Goal: Information Seeking & Learning: Learn about a topic

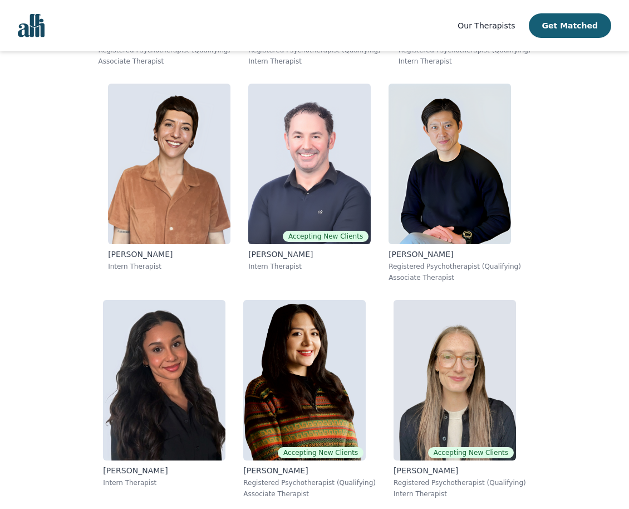
scroll to position [7779, 0]
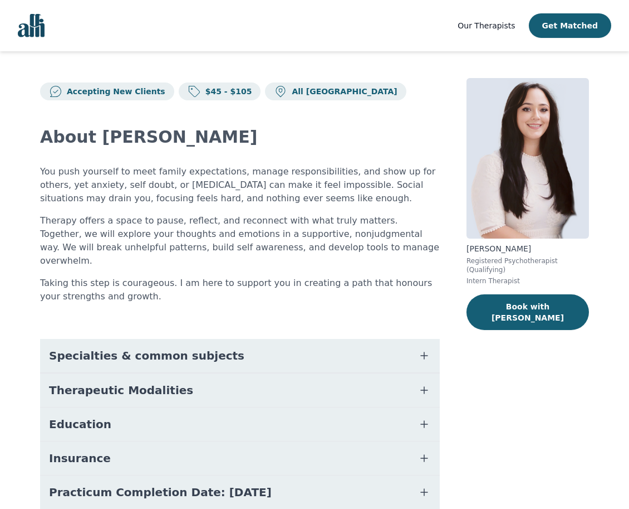
scroll to position [74, 0]
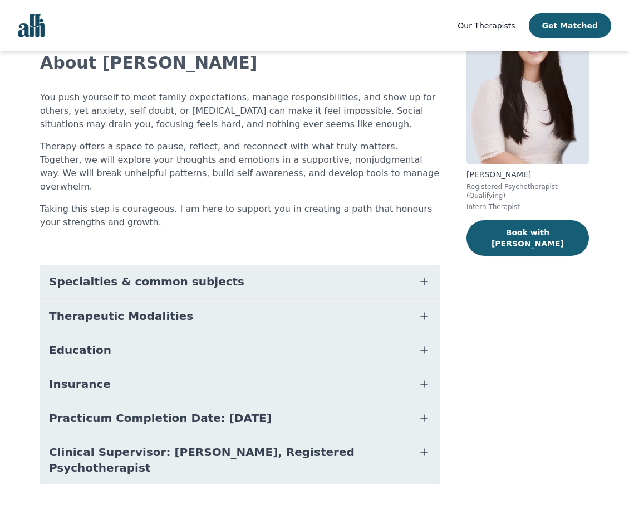
click at [173, 333] on button "Education" at bounding box center [240, 349] width 400 height 33
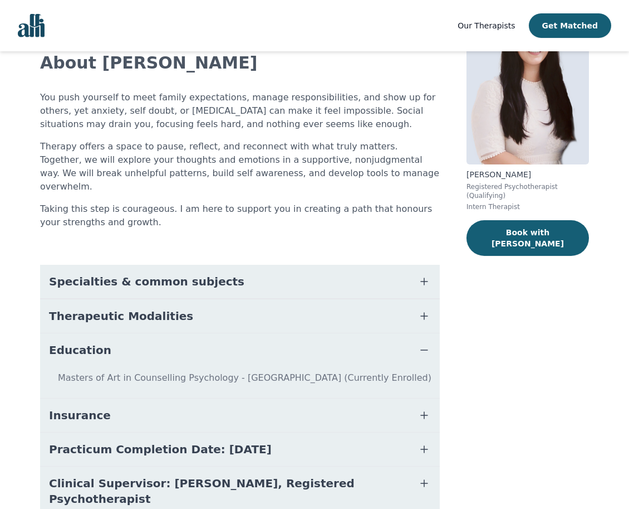
click at [173, 333] on button "Education" at bounding box center [240, 349] width 400 height 33
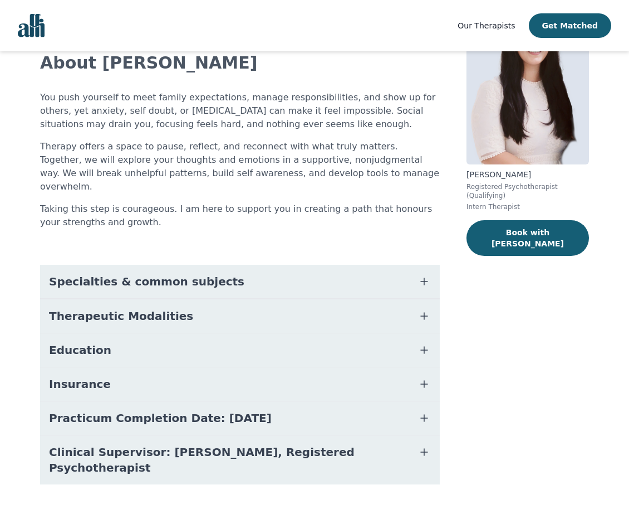
click at [169, 337] on button "Education" at bounding box center [240, 349] width 400 height 33
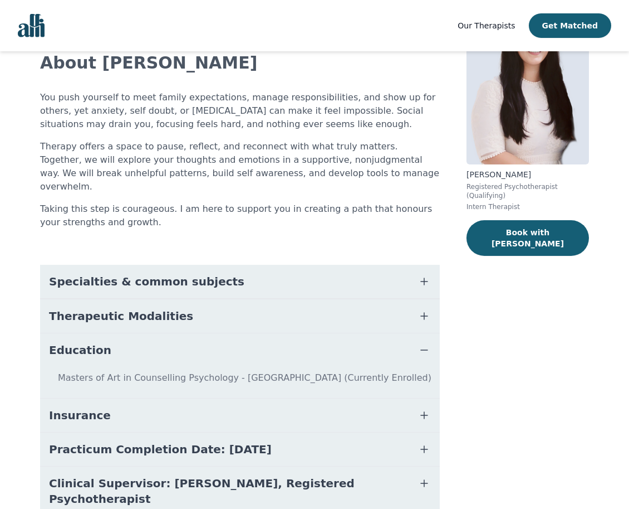
click at [169, 337] on button "Education" at bounding box center [240, 349] width 400 height 33
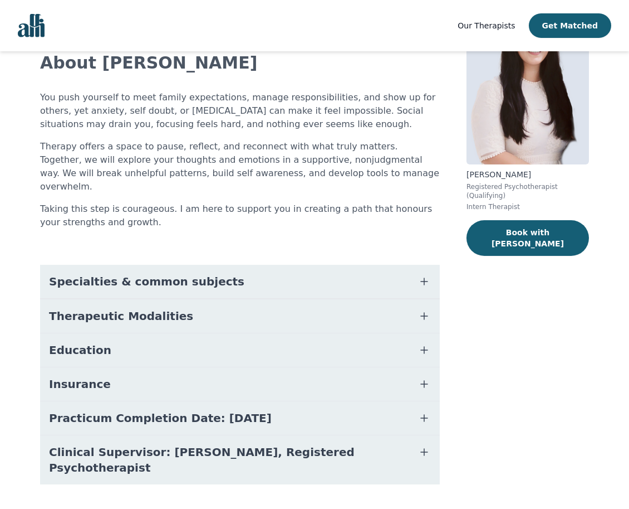
click at [172, 375] on button "Insurance" at bounding box center [240, 383] width 400 height 33
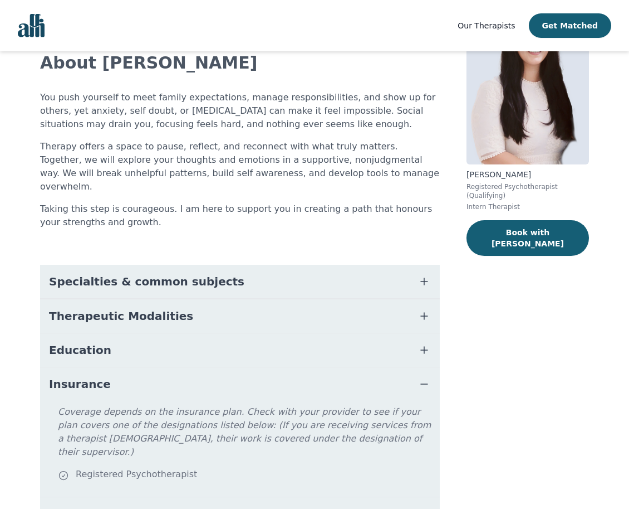
click at [172, 375] on button "Insurance" at bounding box center [240, 383] width 400 height 33
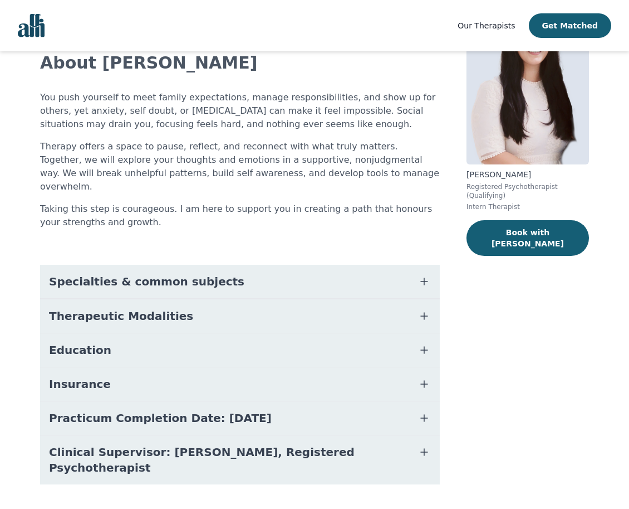
click at [181, 411] on span "Practicum Completion Date: [DATE]" at bounding box center [160, 418] width 223 height 16
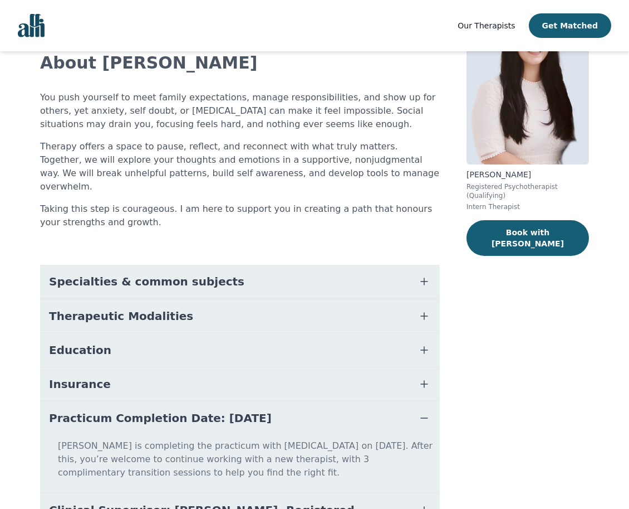
scroll to position [130, 0]
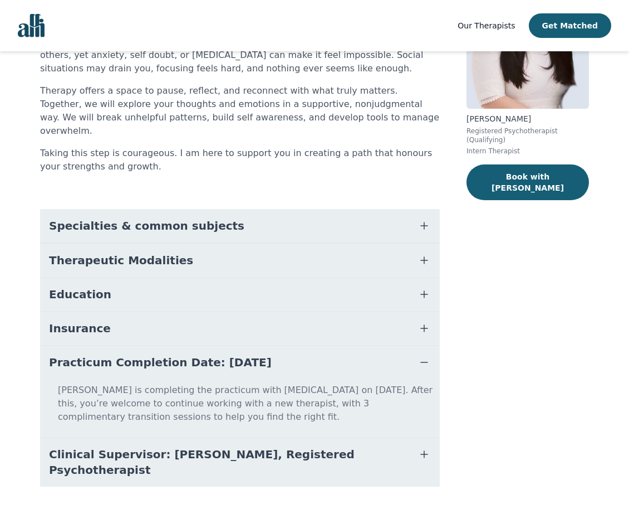
click at [183, 356] on button "Practicum Completion Date: [DATE]" at bounding box center [240, 361] width 400 height 33
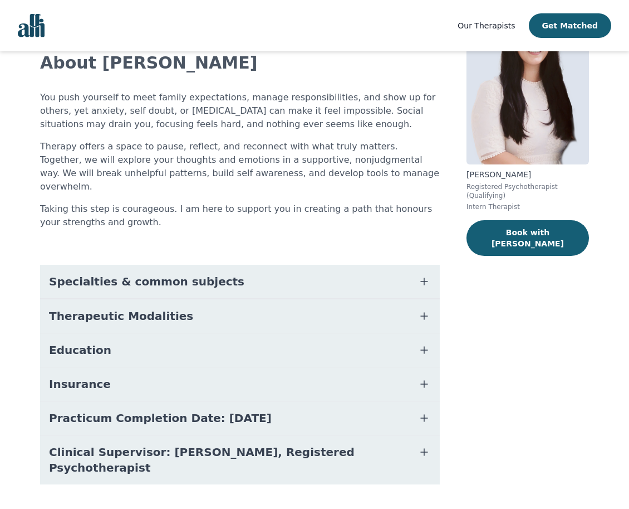
click at [268, 444] on span "Clinical Supervisor: [PERSON_NAME], Registered Psychotherapist" at bounding box center [226, 459] width 355 height 31
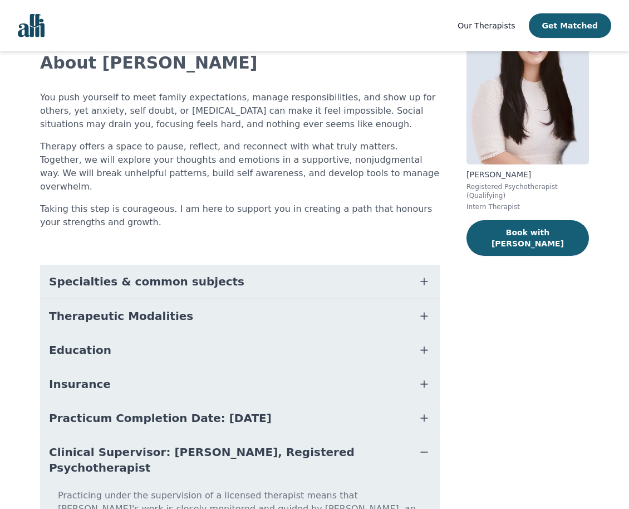
scroll to position [145, 0]
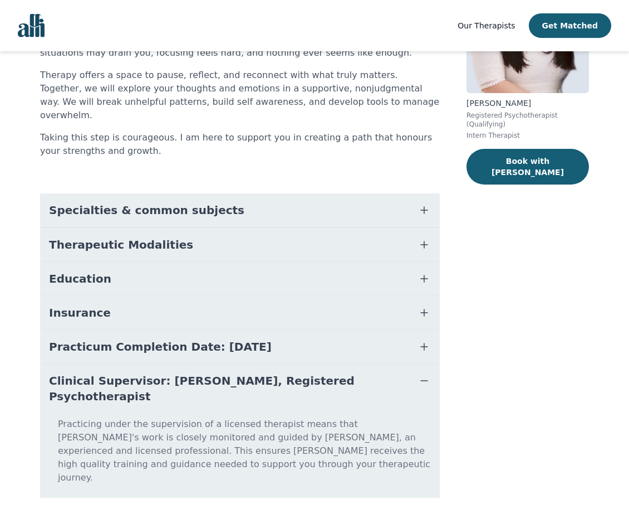
click at [243, 373] on span "Clinical Supervisor: [PERSON_NAME], Registered Psychotherapist" at bounding box center [226, 388] width 355 height 31
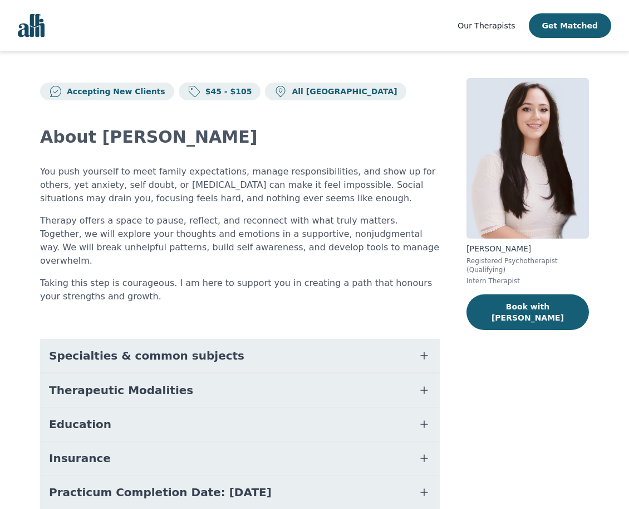
scroll to position [74, 0]
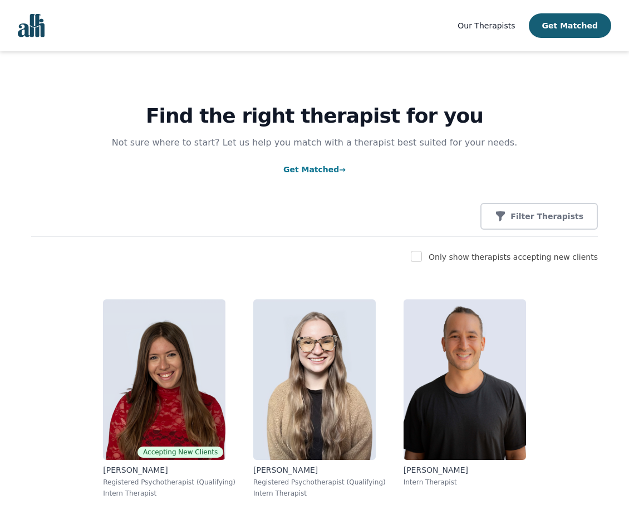
click at [31, 23] on img "Global" at bounding box center [31, 25] width 27 height 23
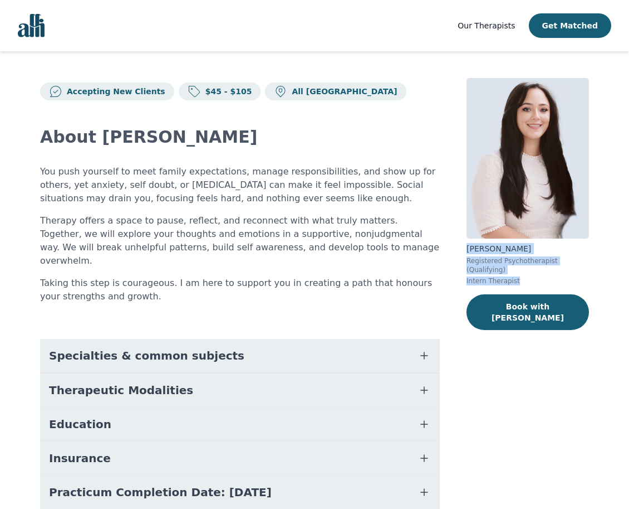
drag, startPoint x: 463, startPoint y: 251, endPoint x: 521, endPoint y: 270, distance: 60.2
click at [521, 270] on div "Accepting New Clients $45 - $105 All Canada About [PERSON_NAME] You push yourse…" at bounding box center [314, 331] width 603 height 560
copy div "[PERSON_NAME] Registered Psychotherapist (Qualifying) Intern Therapist"
